Goal: Find contact information: Find contact information

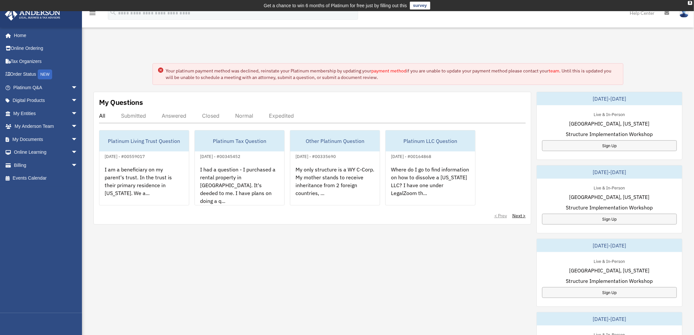
click at [397, 71] on link "payment method" at bounding box center [388, 71] width 35 height 6
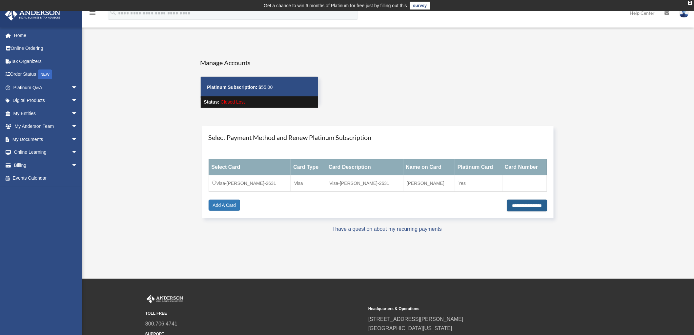
click at [509, 207] on input "**********" at bounding box center [527, 206] width 40 height 12
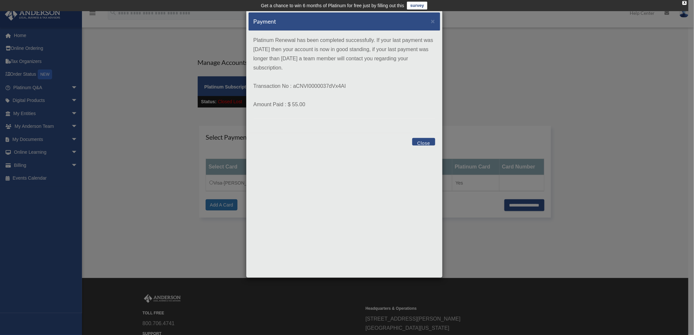
click at [422, 142] on button "Close" at bounding box center [423, 142] width 23 height 8
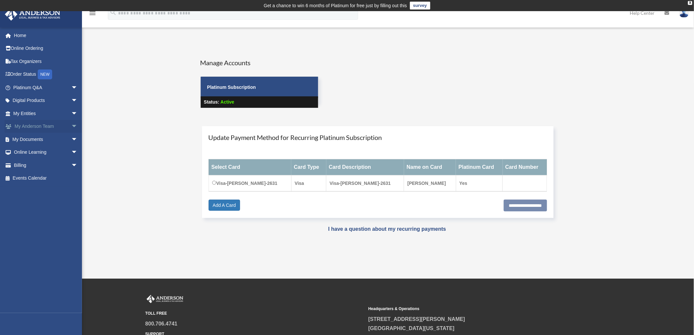
click at [57, 127] on link "My [PERSON_NAME] Team arrow_drop_down" at bounding box center [46, 126] width 83 height 13
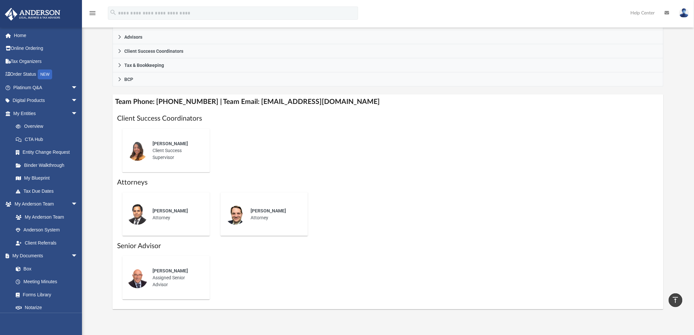
scroll to position [185, 0]
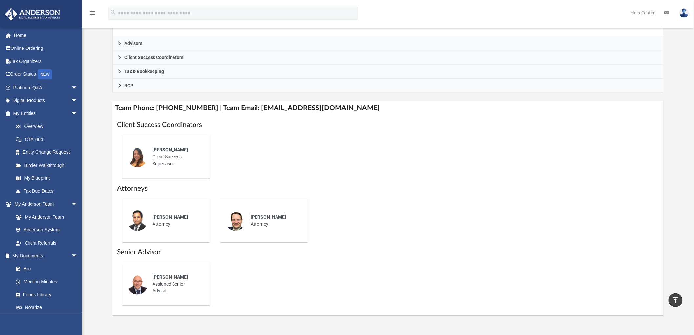
click at [182, 156] on div "Alex Gomez Client Success Supervisor" at bounding box center [176, 157] width 57 height 30
drag, startPoint x: 347, startPoint y: 109, endPoint x: 248, endPoint y: 109, distance: 99.7
click at [248, 109] on h4 "Team Phone: (725) 208-3141 | Team Email: myteam@andersonadvisors.com" at bounding box center [387, 108] width 550 height 15
copy h4 "myteam@andersonadvisors.com"
